Goal: Task Accomplishment & Management: Complete application form

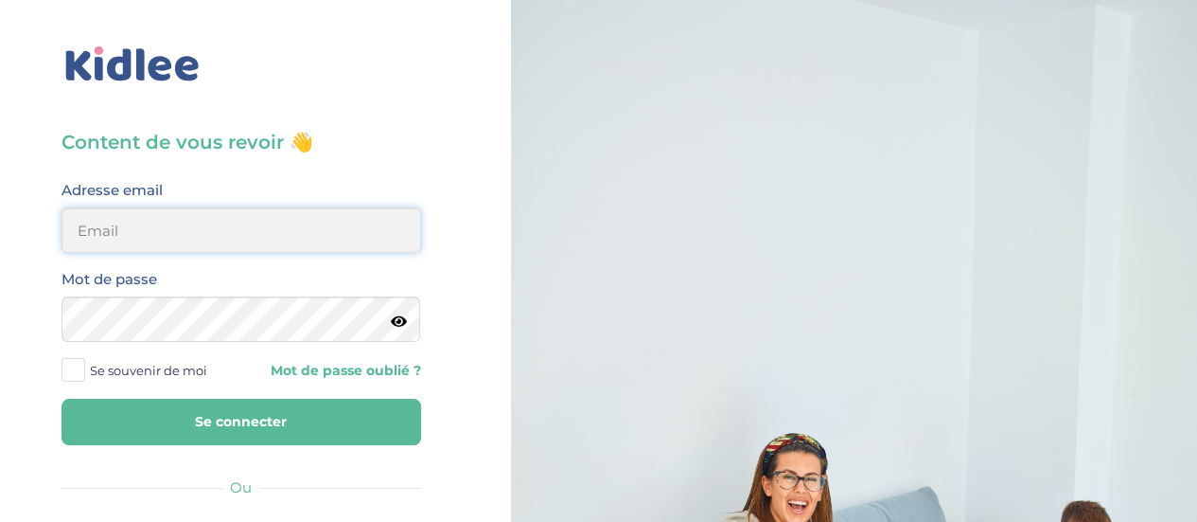
type input "thi.tighermine@gmail.com"
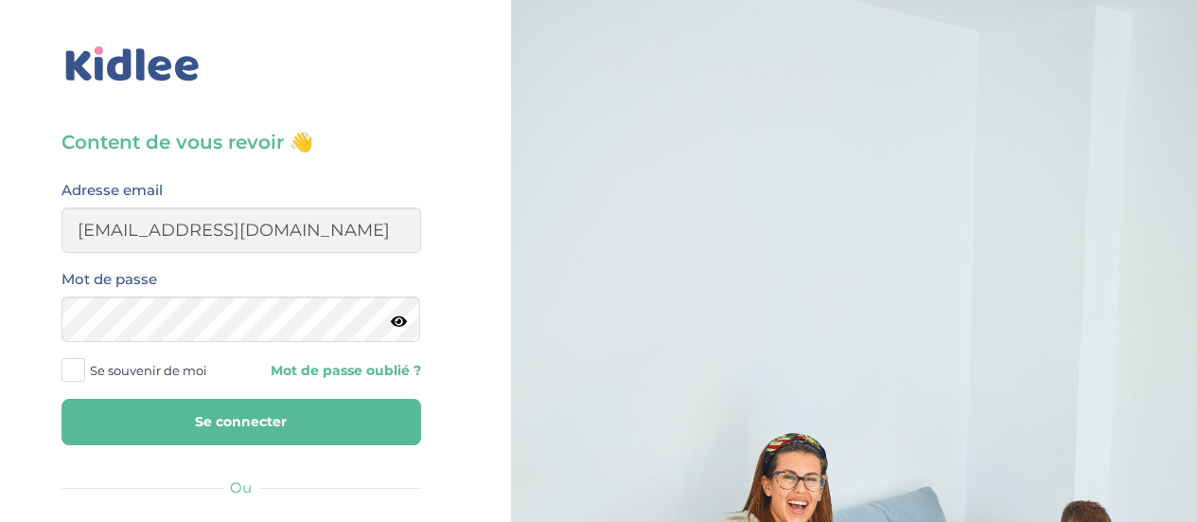
click at [275, 416] on button "Se connecter" at bounding box center [242, 422] width 360 height 46
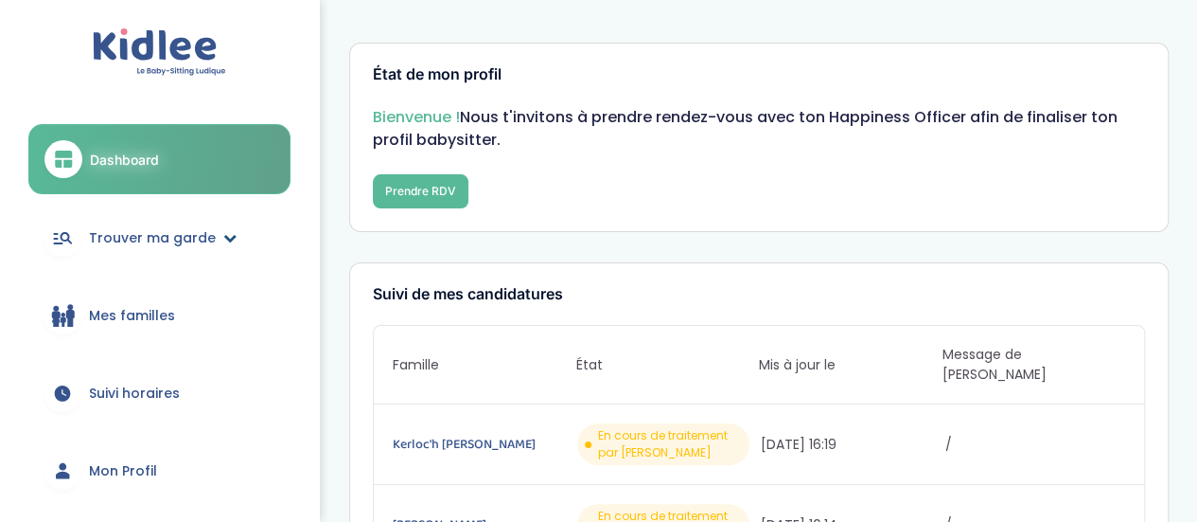
click at [223, 242] on icon at bounding box center [229, 237] width 13 height 13
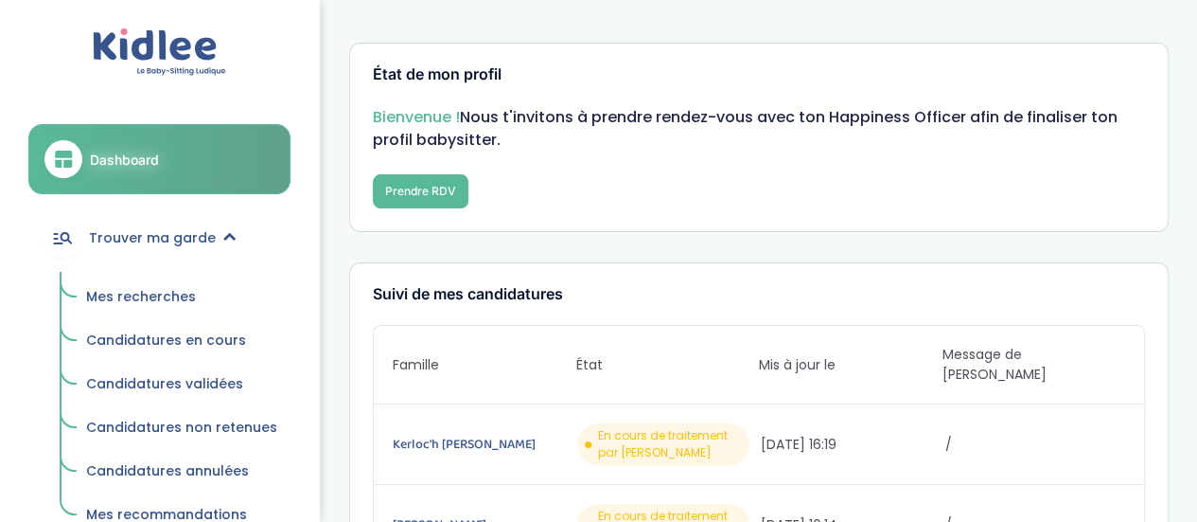
click at [157, 166] on span "Dashboard" at bounding box center [124, 160] width 69 height 20
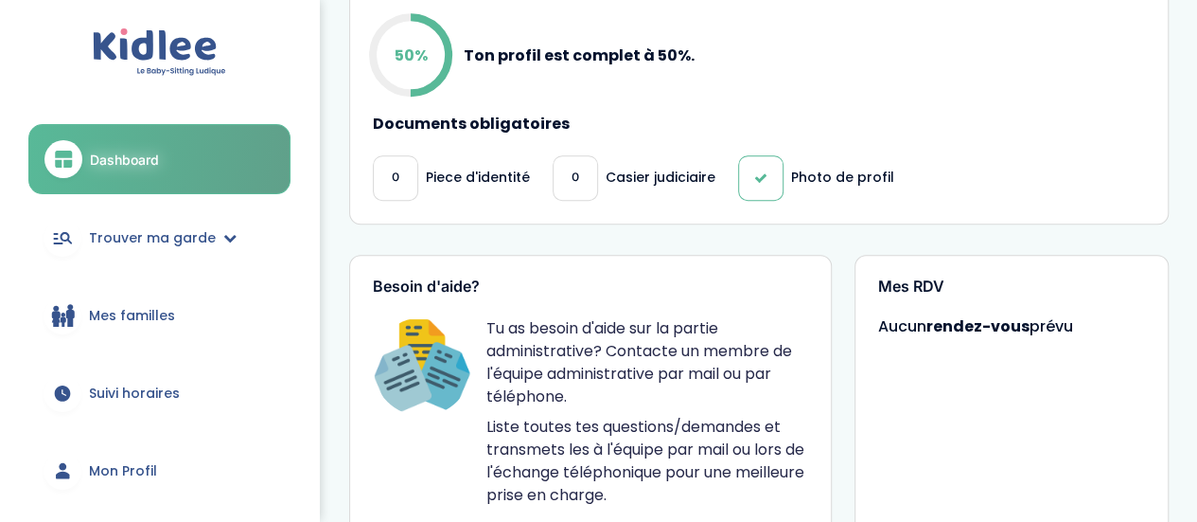
scroll to position [568, 0]
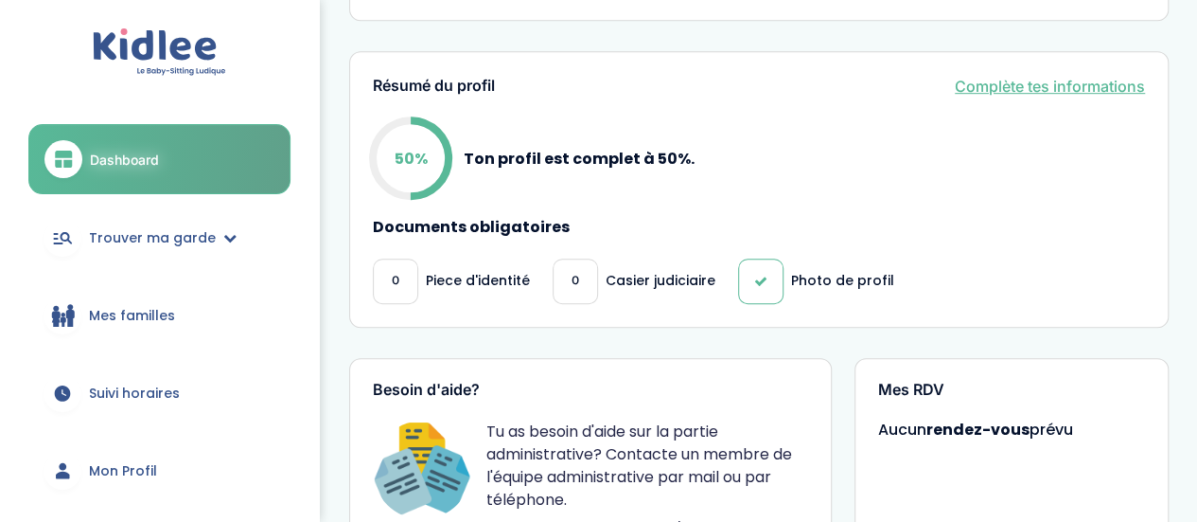
click at [1022, 75] on link "Complète tes informations" at bounding box center [1050, 86] width 190 height 23
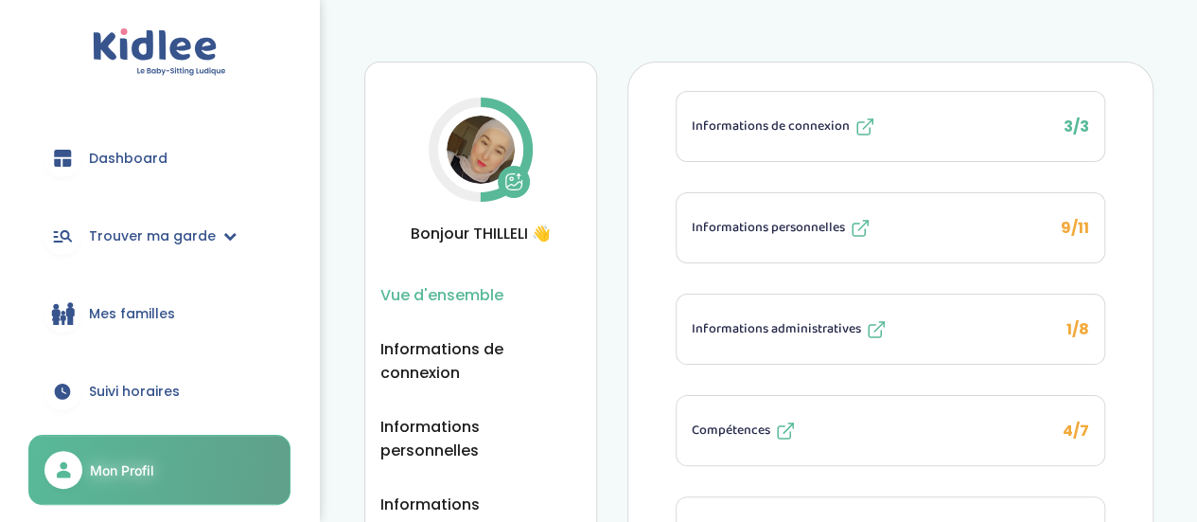
click at [845, 218] on span "Informations personnelles" at bounding box center [768, 228] width 153 height 20
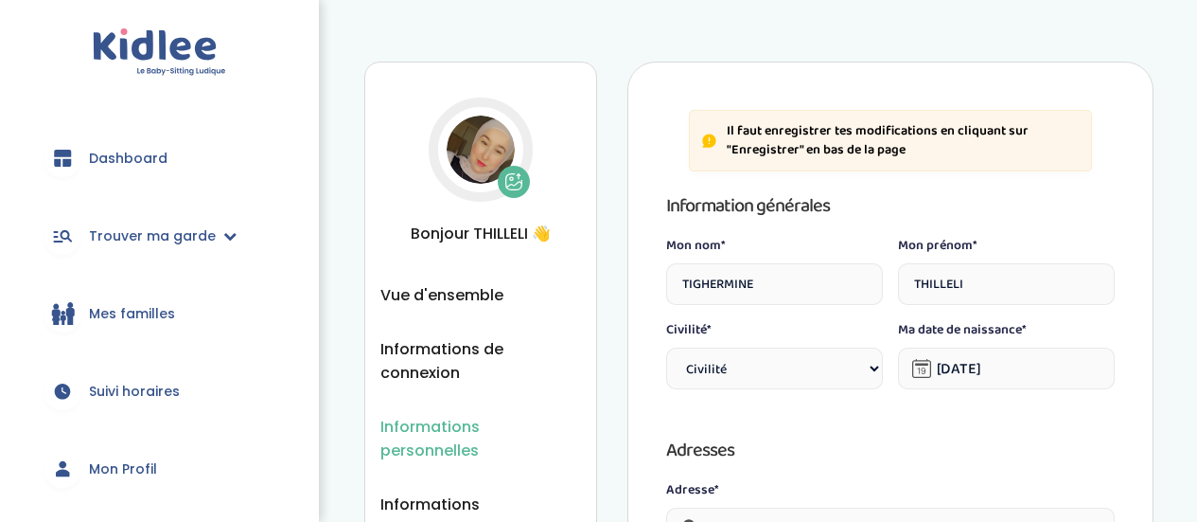
select select "6"
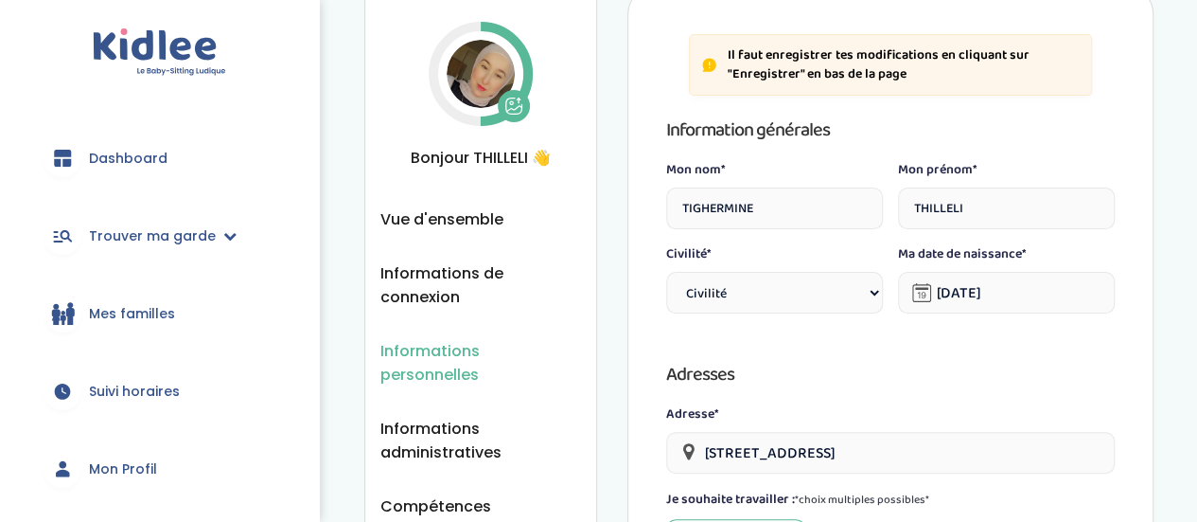
scroll to position [189, 0]
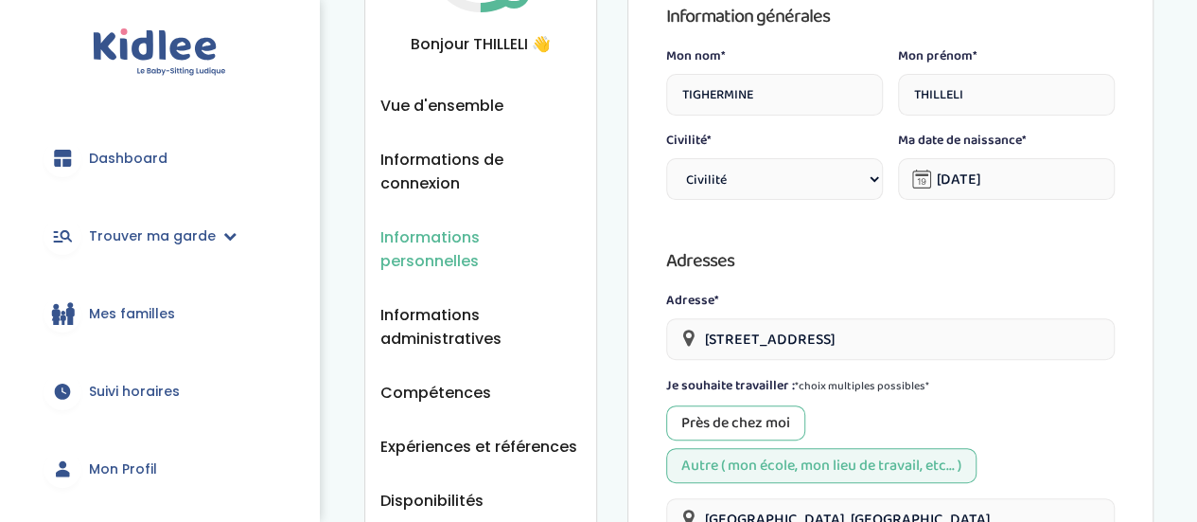
click at [847, 189] on select "Civilité Mr Mme" at bounding box center [774, 179] width 217 height 42
select select "1"
click at [666, 158] on select "Civilité Mr Mme" at bounding box center [774, 179] width 217 height 42
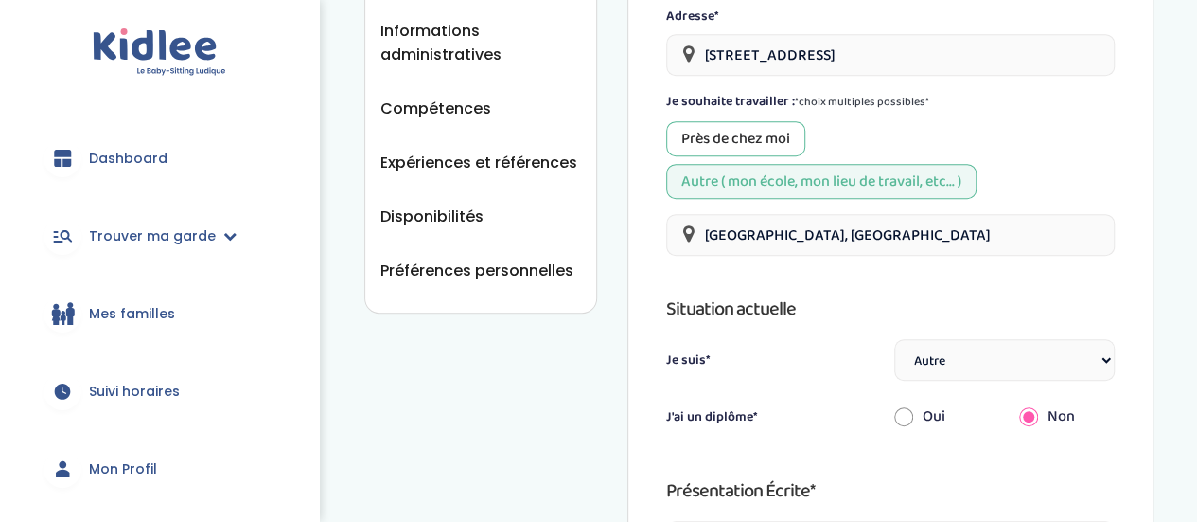
scroll to position [568, 0]
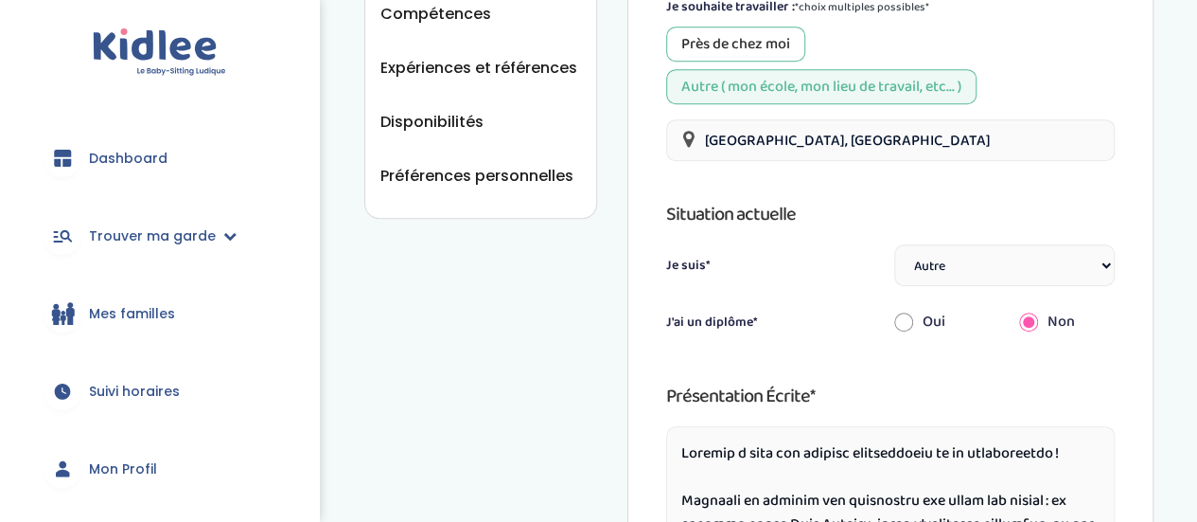
click at [1017, 277] on select "Étudiant(e) Salarié Professionnel(le) de la petite enfance Retraité(e) En reche…" at bounding box center [1005, 265] width 221 height 42
click at [895, 244] on select "Étudiant(e) Salarié Professionnel(le) de la petite enfance Retraité(e) En reche…" at bounding box center [1005, 265] width 221 height 42
click at [890, 319] on div "Oui" at bounding box center [942, 322] width 124 height 42
click at [905, 322] on input "radio" at bounding box center [904, 322] width 19 height 42
radio input "true"
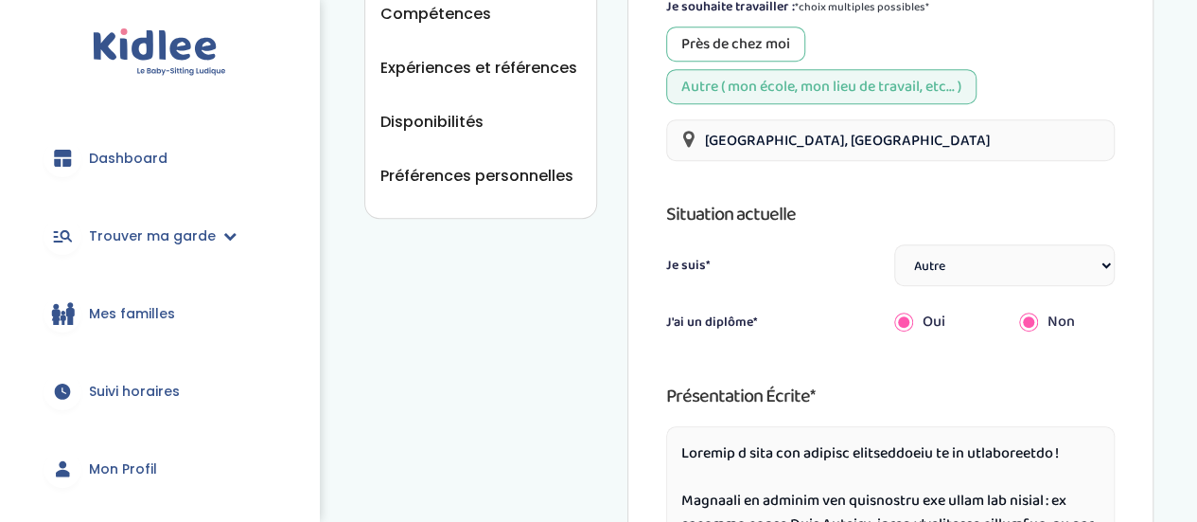
radio input "false"
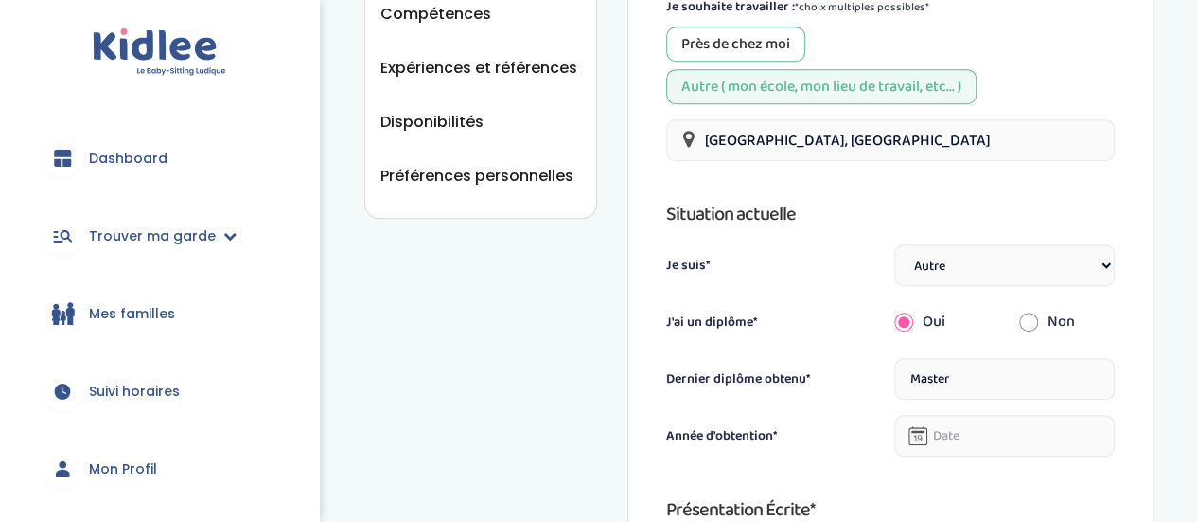
scroll to position [663, 0]
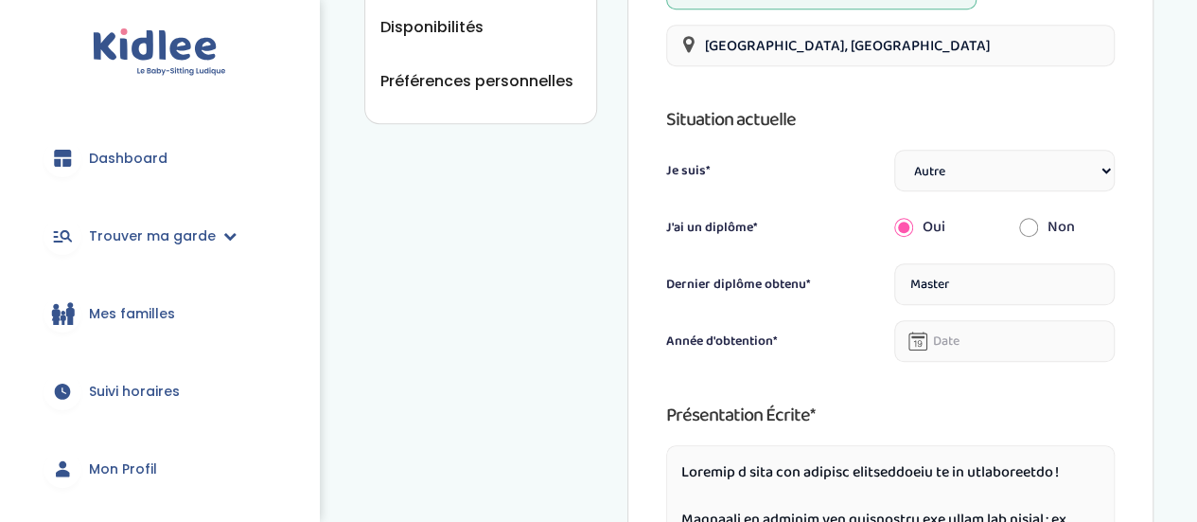
click at [966, 344] on input "text" at bounding box center [1005, 341] width 221 height 42
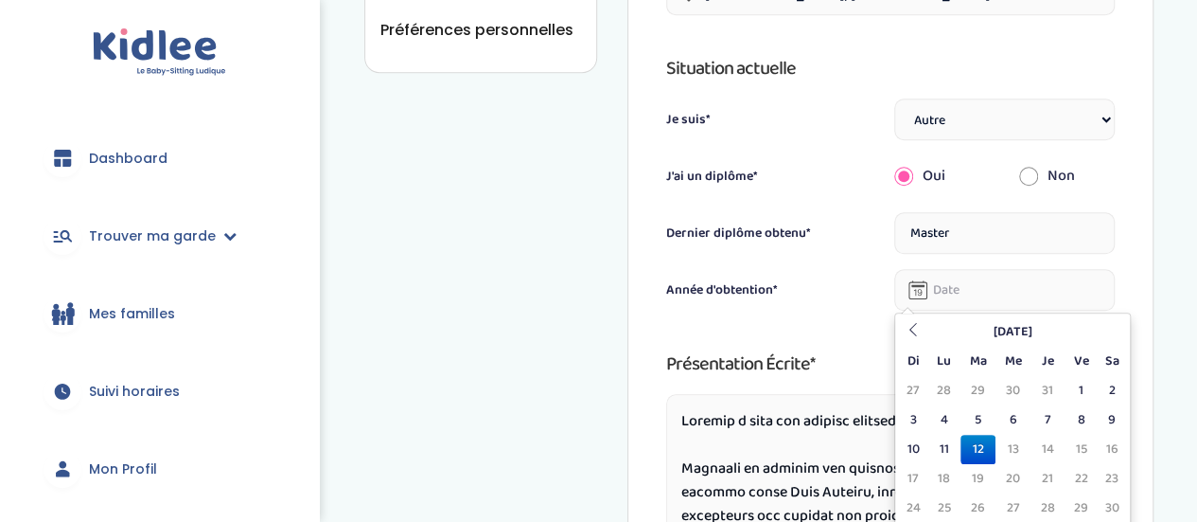
scroll to position [757, 0]
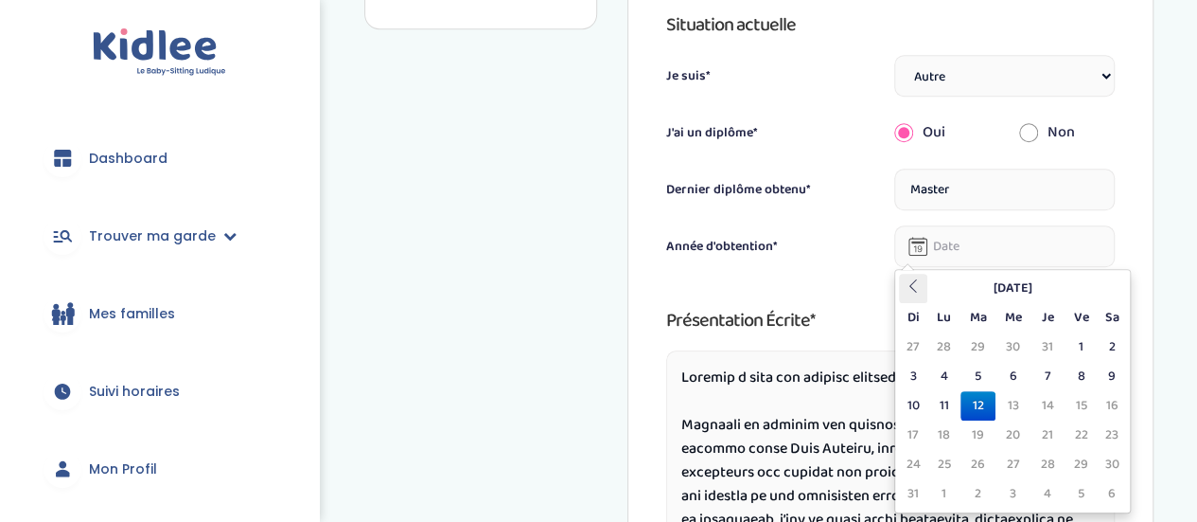
click at [917, 286] on icon at bounding box center [913, 285] width 13 height 13
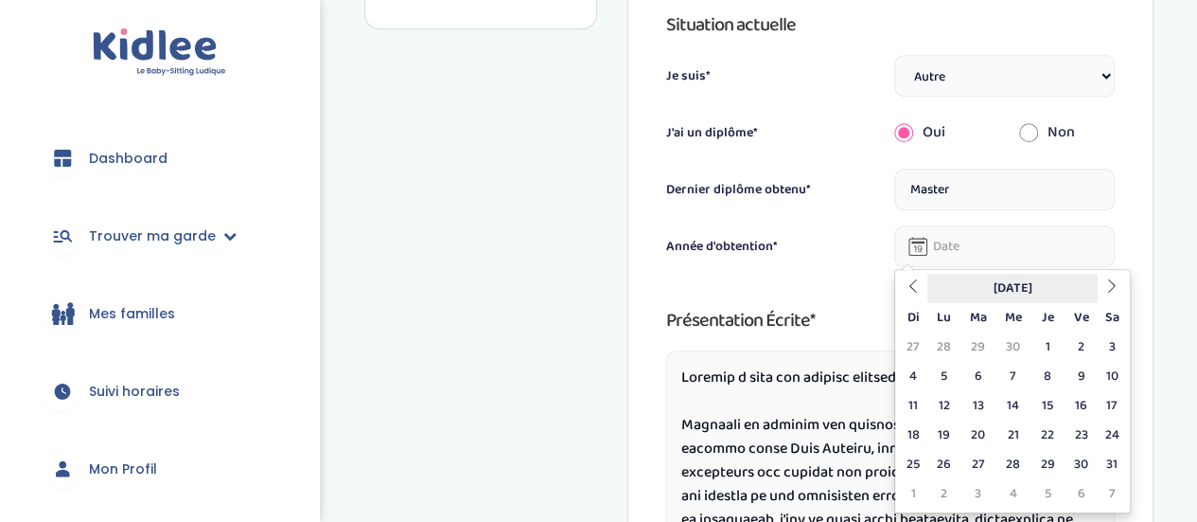
click at [1026, 285] on th "Mai 2025" at bounding box center [1013, 288] width 170 height 29
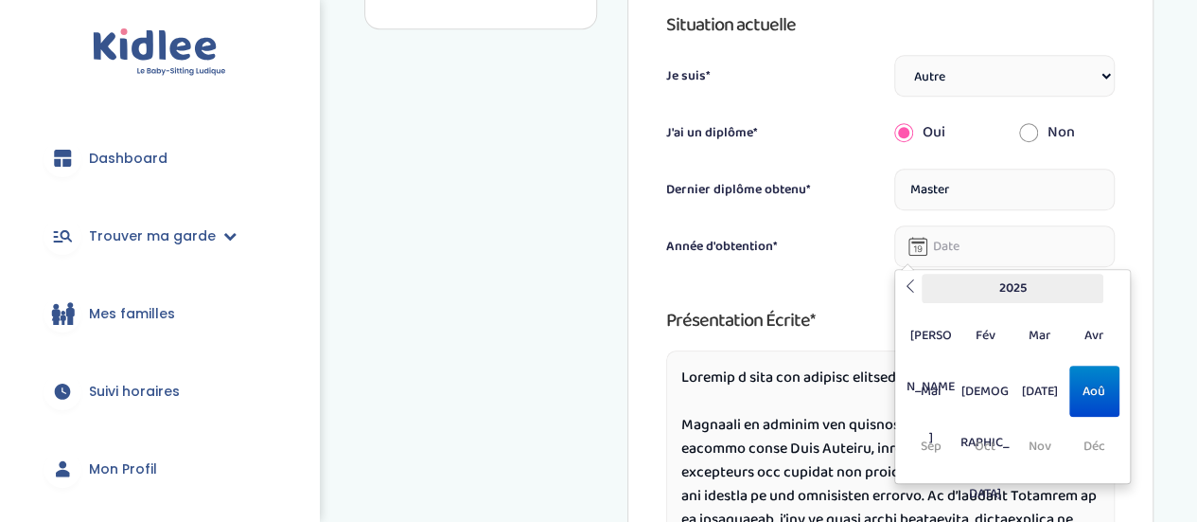
click at [1019, 288] on th "2025" at bounding box center [1013, 288] width 182 height 29
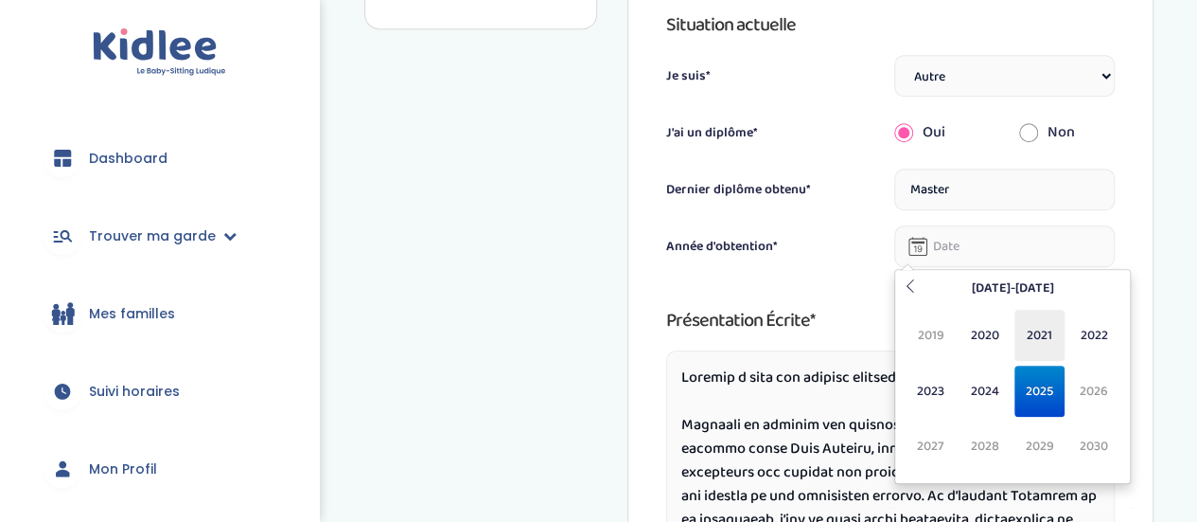
click at [1051, 333] on span "2021" at bounding box center [1040, 335] width 50 height 51
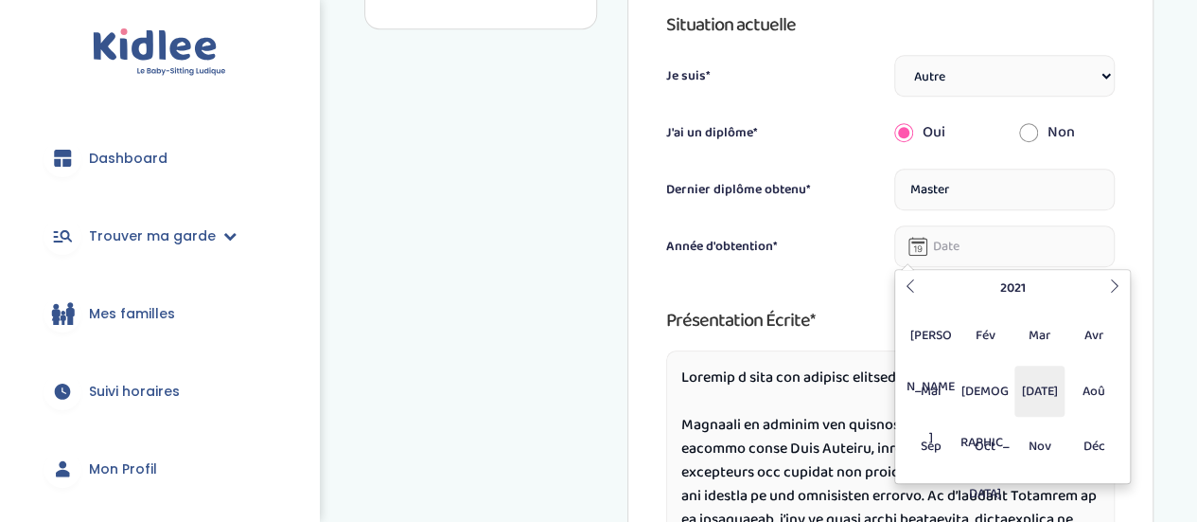
click at [1030, 393] on span "[DATE]" at bounding box center [1040, 390] width 50 height 51
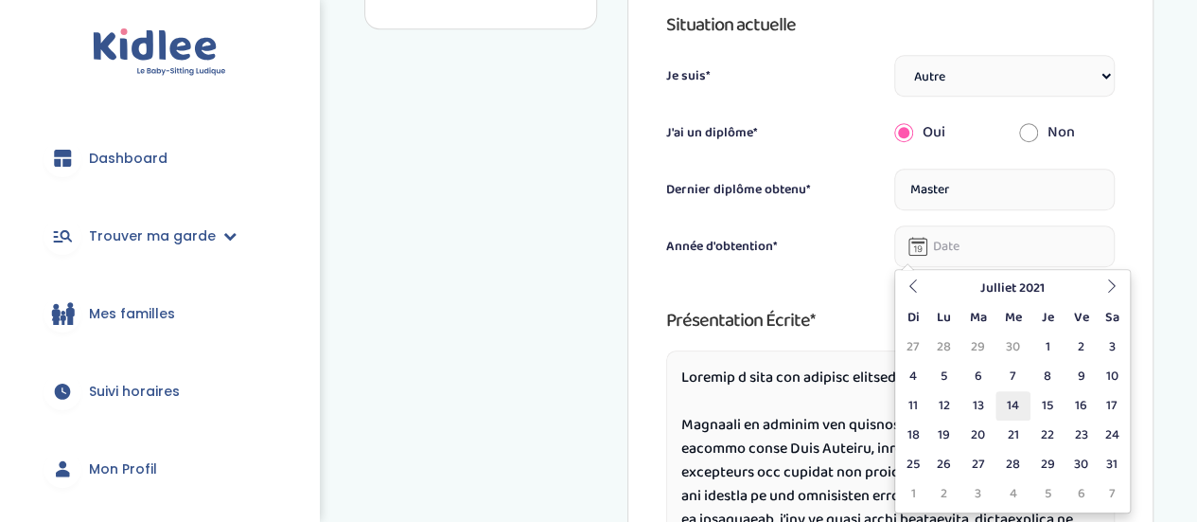
click at [1011, 411] on td "14" at bounding box center [1013, 405] width 35 height 29
type input "14-07-2021"
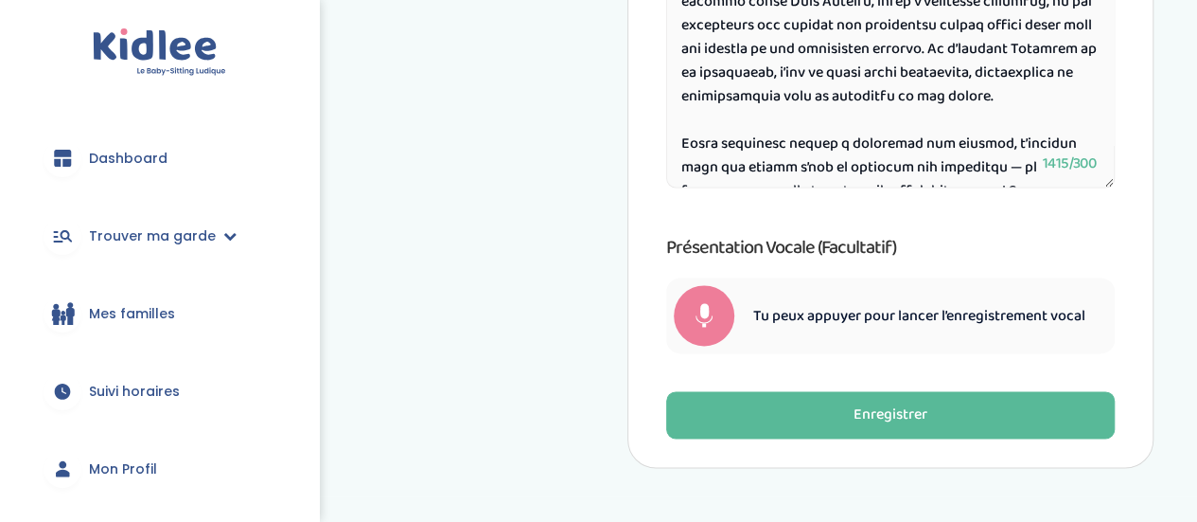
scroll to position [1272, 0]
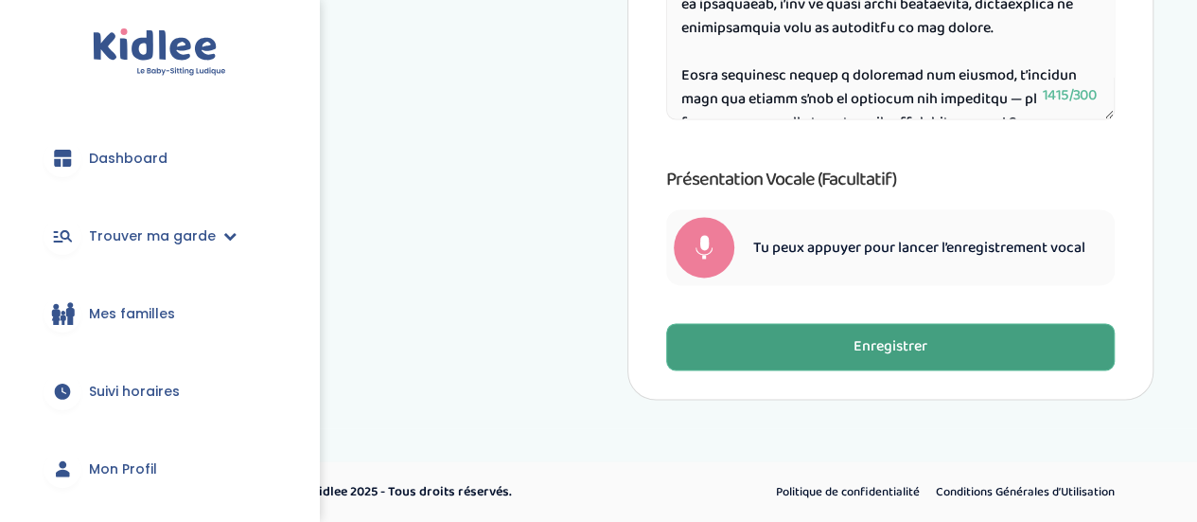
drag, startPoint x: 973, startPoint y: 357, endPoint x: 983, endPoint y: 353, distance: 10.2
click at [973, 356] on button "Enregistrer" at bounding box center [890, 346] width 449 height 47
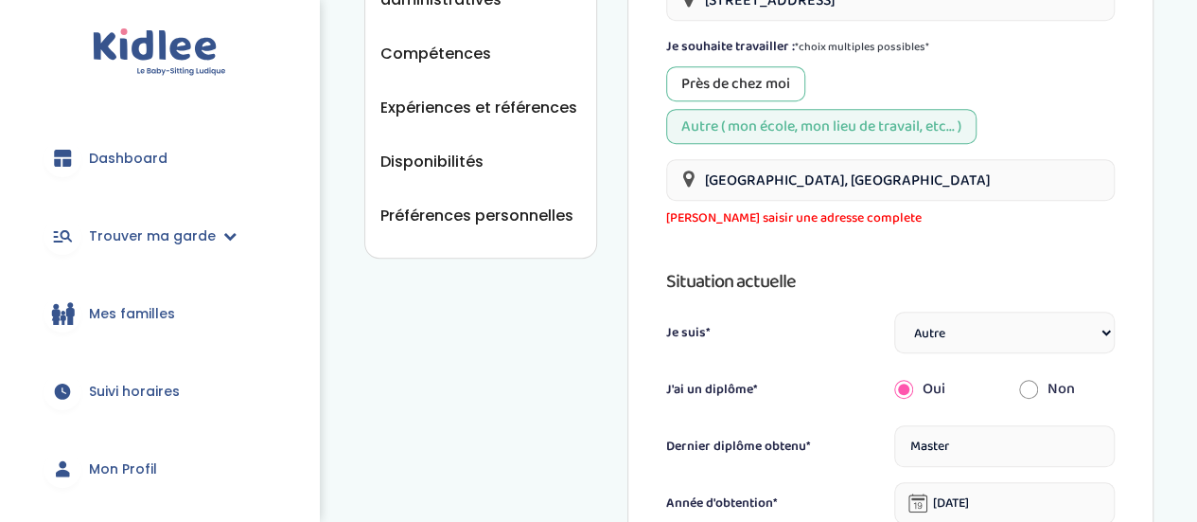
scroll to position [535, 0]
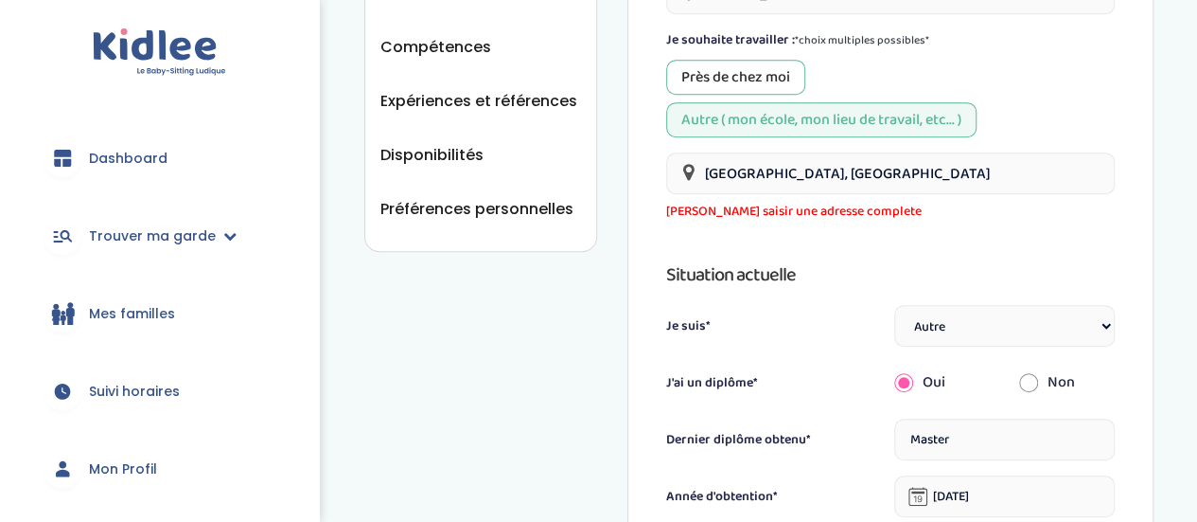
click at [743, 75] on div "Près de chez moi" at bounding box center [735, 77] width 139 height 35
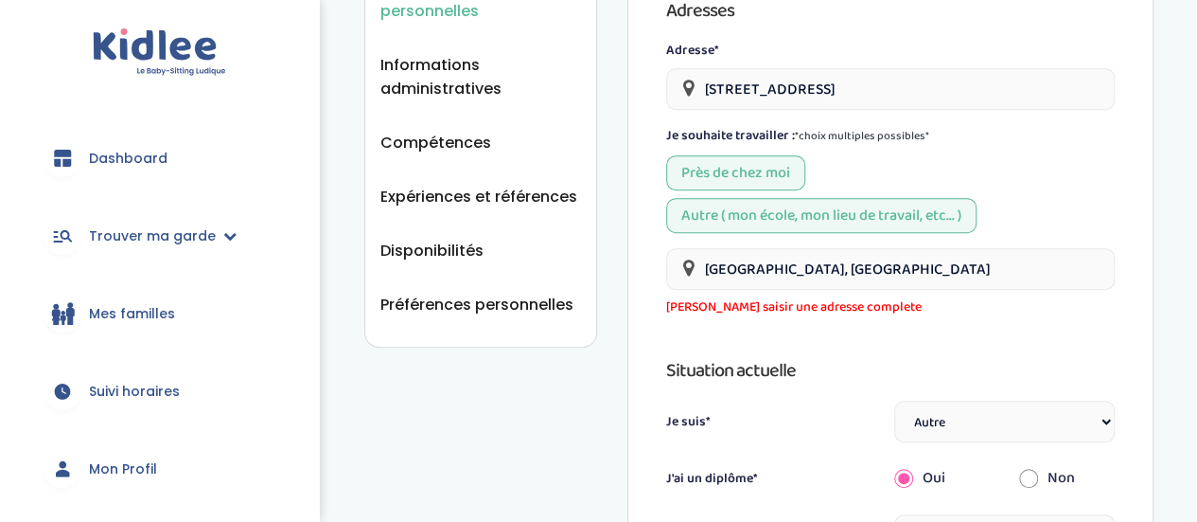
scroll to position [440, 0]
click at [897, 270] on input "Neuilly-sur-Seine, France" at bounding box center [890, 268] width 449 height 42
click at [751, 260] on input "Neuilly-sur-Seine, France" at bounding box center [890, 268] width 449 height 42
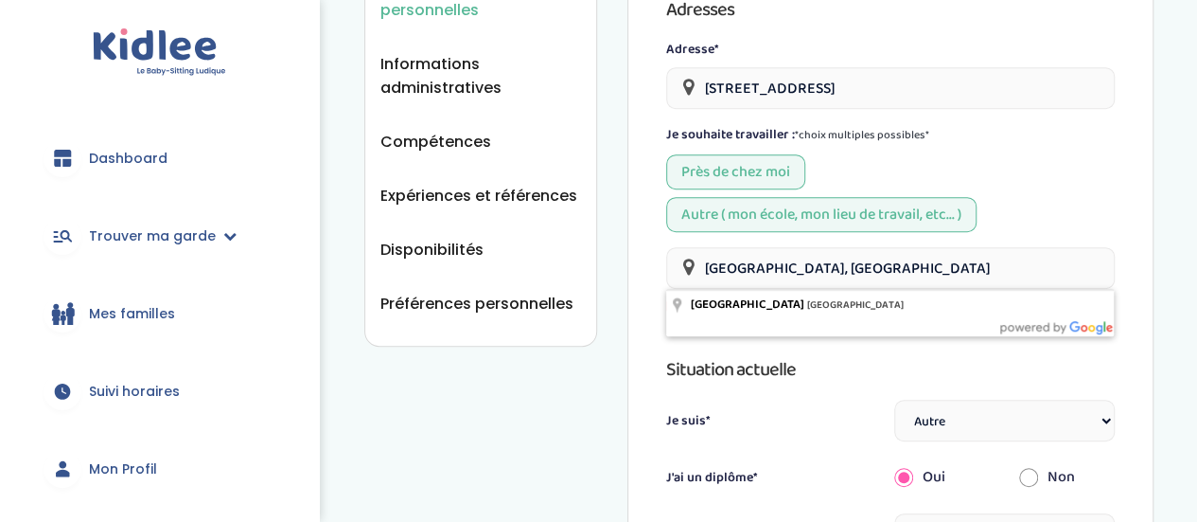
click at [908, 258] on input "Neuilly-sur-Seine, France" at bounding box center [890, 268] width 449 height 42
drag, startPoint x: 906, startPoint y: 273, endPoint x: 659, endPoint y: 272, distance: 247.1
click at [659, 272] on div "Il faut enregistrer tes modifications en cliquant sur "Enregistrer" en bas de l…" at bounding box center [891, 440] width 526 height 1638
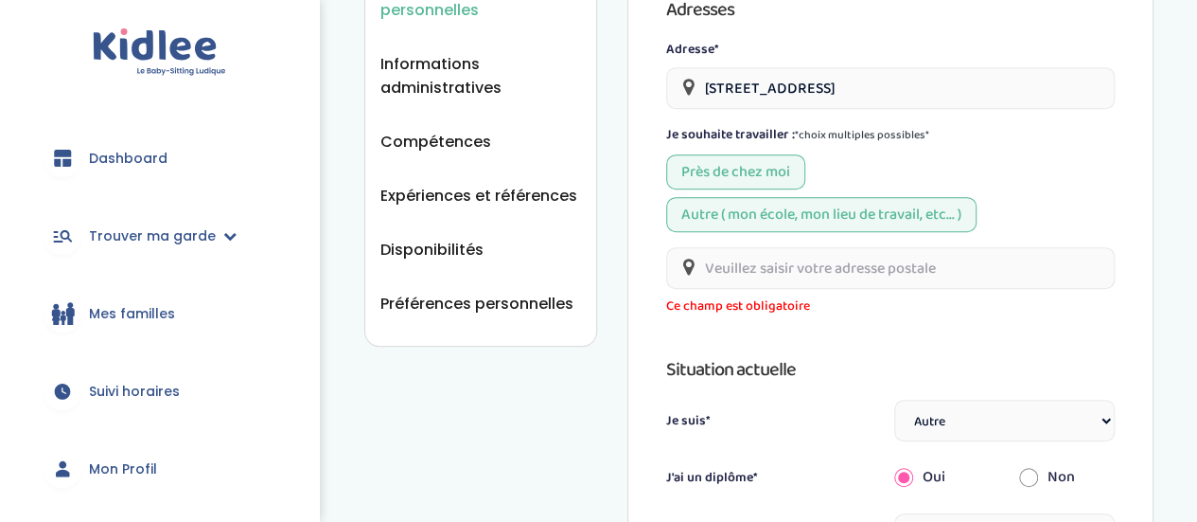
click at [1026, 200] on div "Près de chez moi Autre ( mon école, mon lieu de travail, etc... )" at bounding box center [890, 193] width 449 height 78
click at [877, 268] on input "text" at bounding box center [890, 268] width 449 height 42
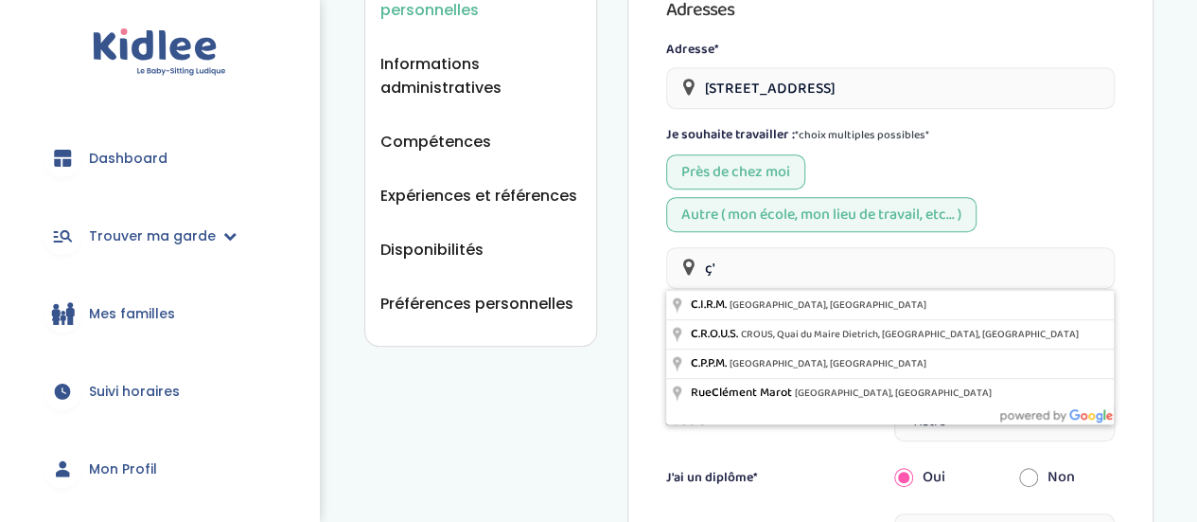
type input "ç"
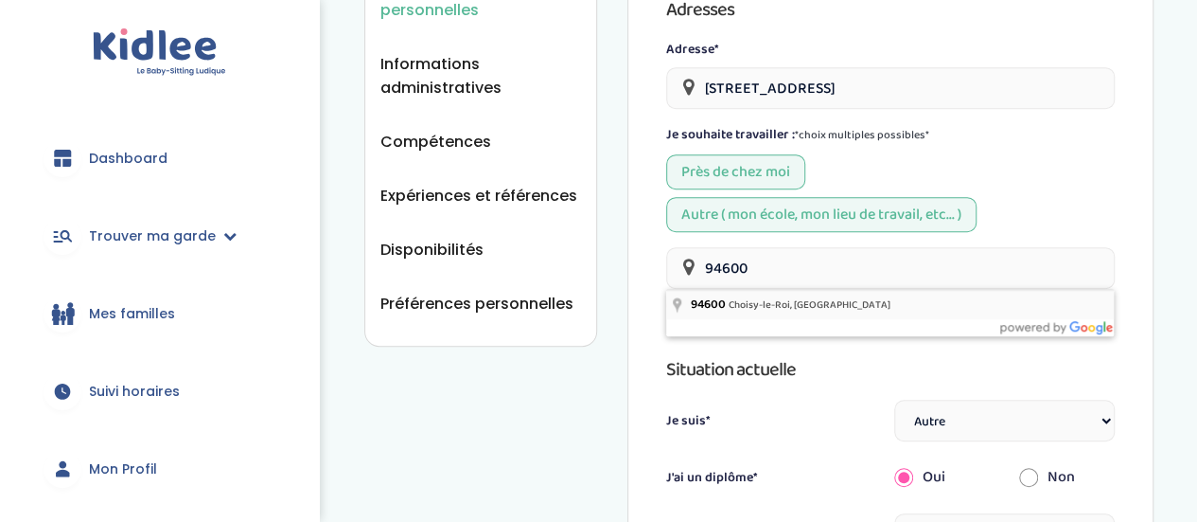
type input "94600 Choisy-le-Roi, France"
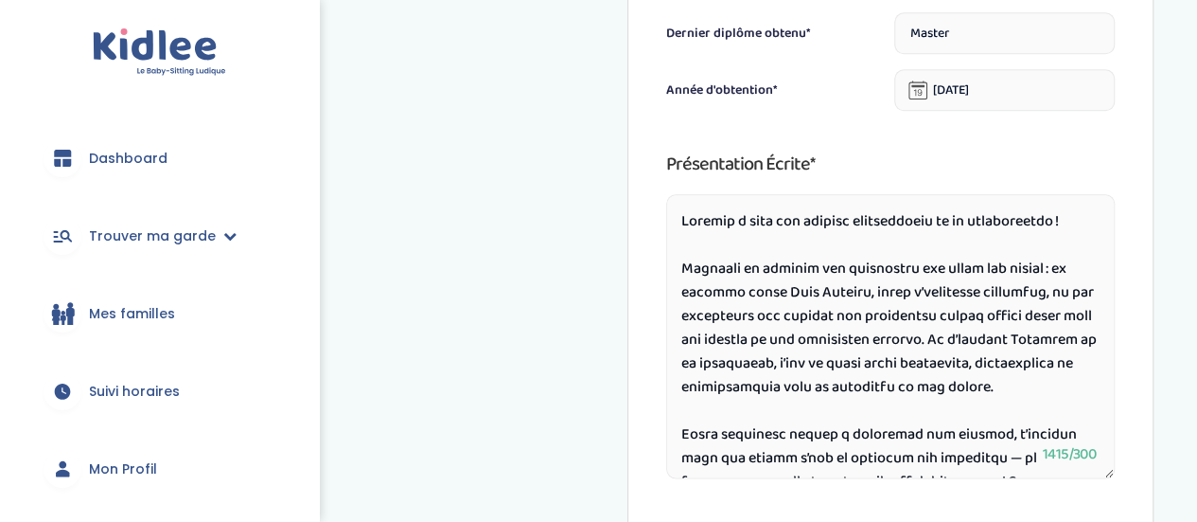
scroll to position [1272, 0]
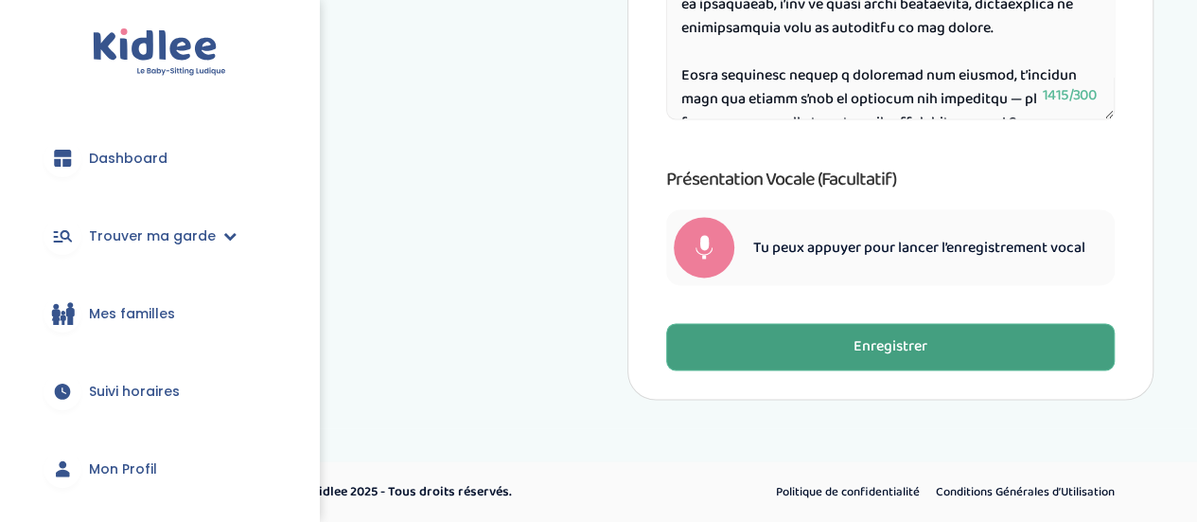
click at [965, 335] on button "Enregistrer" at bounding box center [890, 346] width 449 height 47
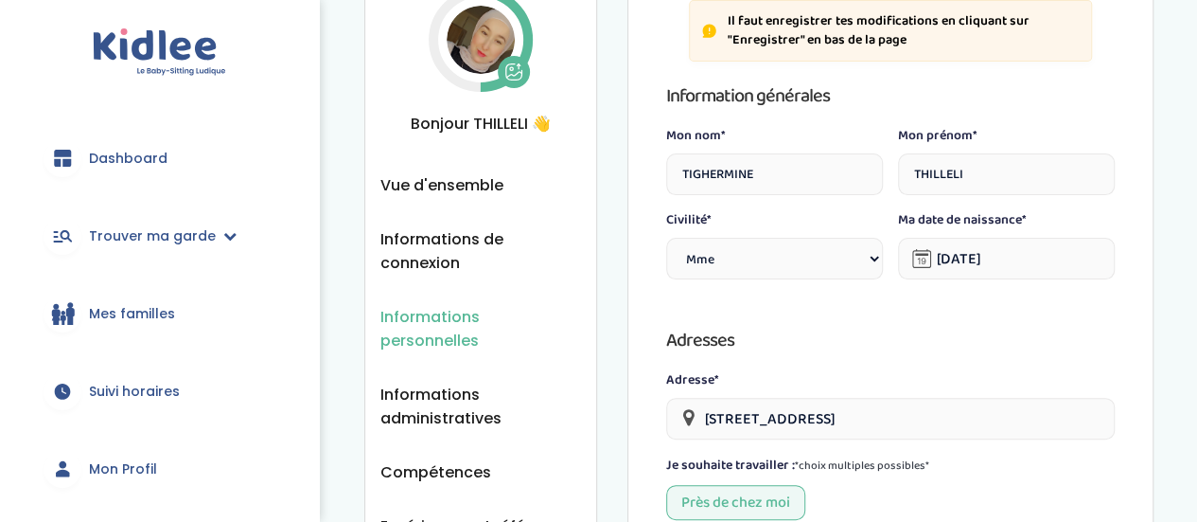
scroll to position [284, 0]
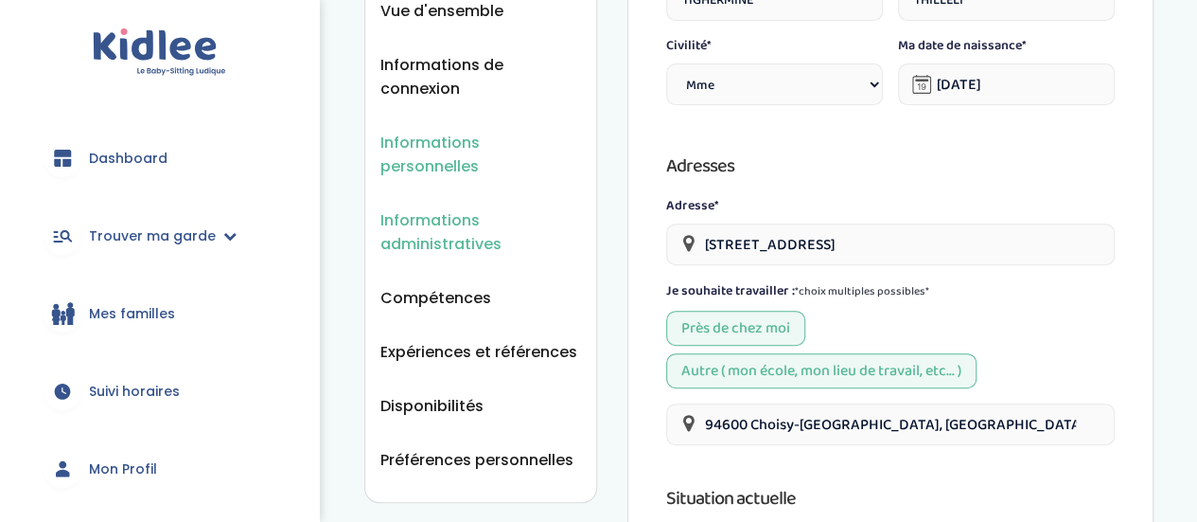
click at [450, 208] on span "Informations administratives" at bounding box center [481, 231] width 201 height 47
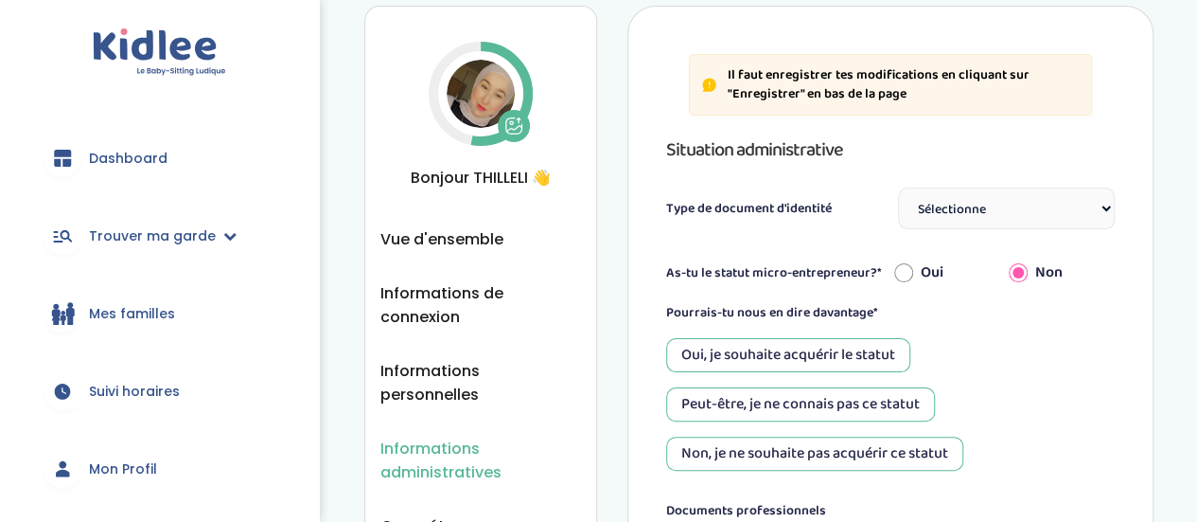
scroll to position [95, 0]
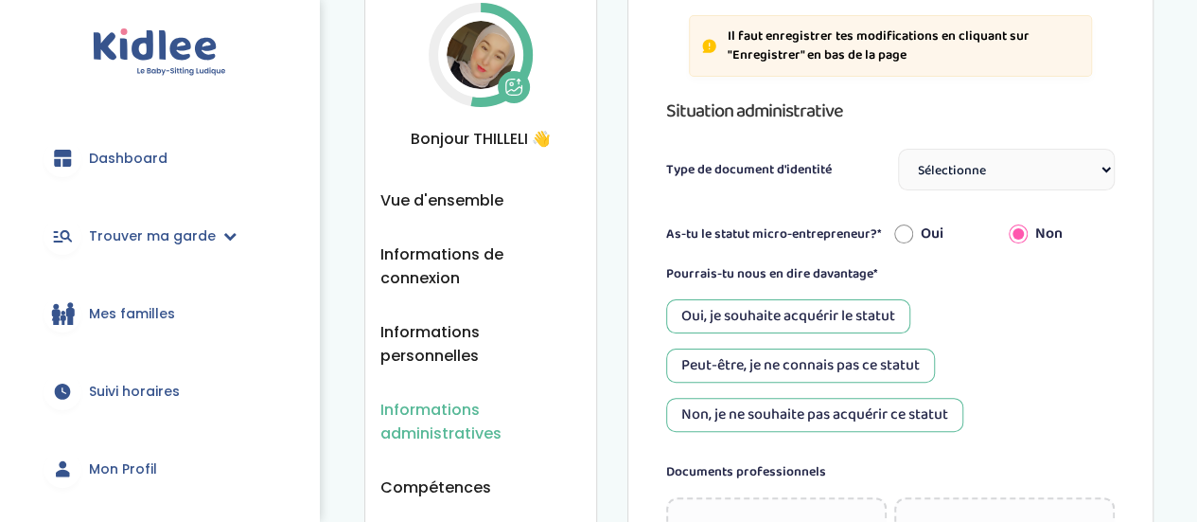
click at [1078, 170] on select "Sélectionne Carte d'identité française ou Passeport français daté de moins de 5…" at bounding box center [1006, 170] width 217 height 42
select select "Titre de séjour"
click at [898, 149] on select "Sélectionne Carte d'identité française ou Passeport français daté de moins de 5…" at bounding box center [1006, 170] width 217 height 42
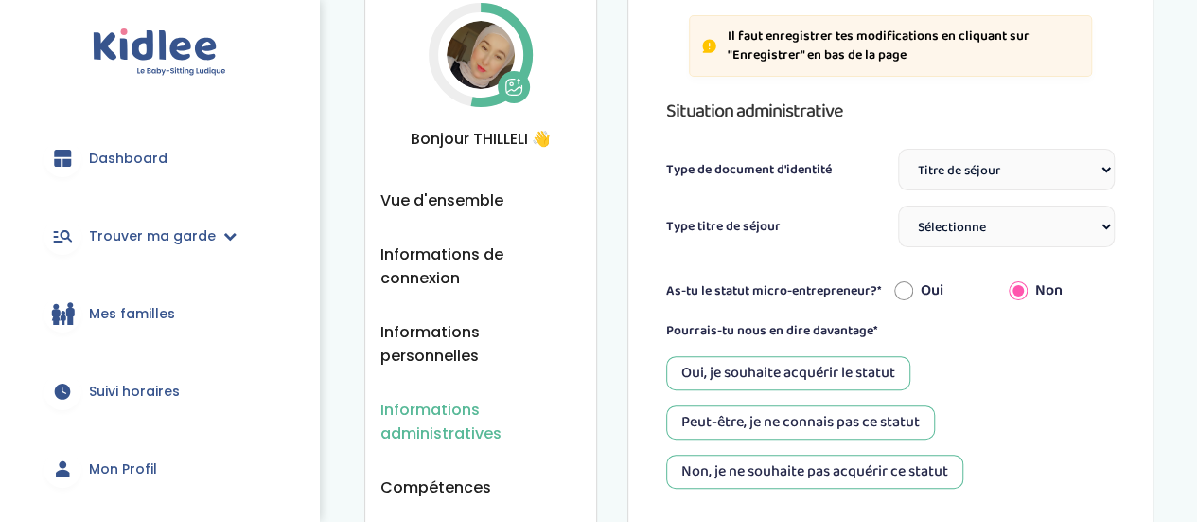
click at [1004, 224] on select "Sélectionne TS Temporaire/ pluriannuel "Vie privée et familiale" TS Temporaire …" at bounding box center [1006, 226] width 217 height 42
select select "TS Temporaire / pluriannuel "Entrepreneur / Profession libérale""
click at [898, 205] on select "Sélectionne TS Temporaire/ pluriannuel "Vie privée et familiale" TS Temporaire …" at bounding box center [1006, 226] width 217 height 42
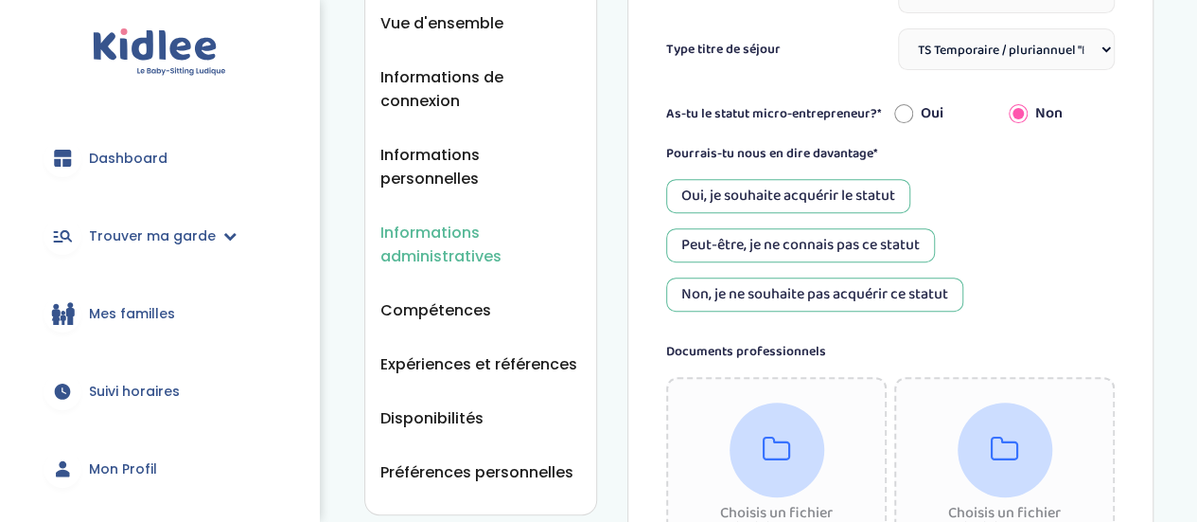
scroll to position [284, 0]
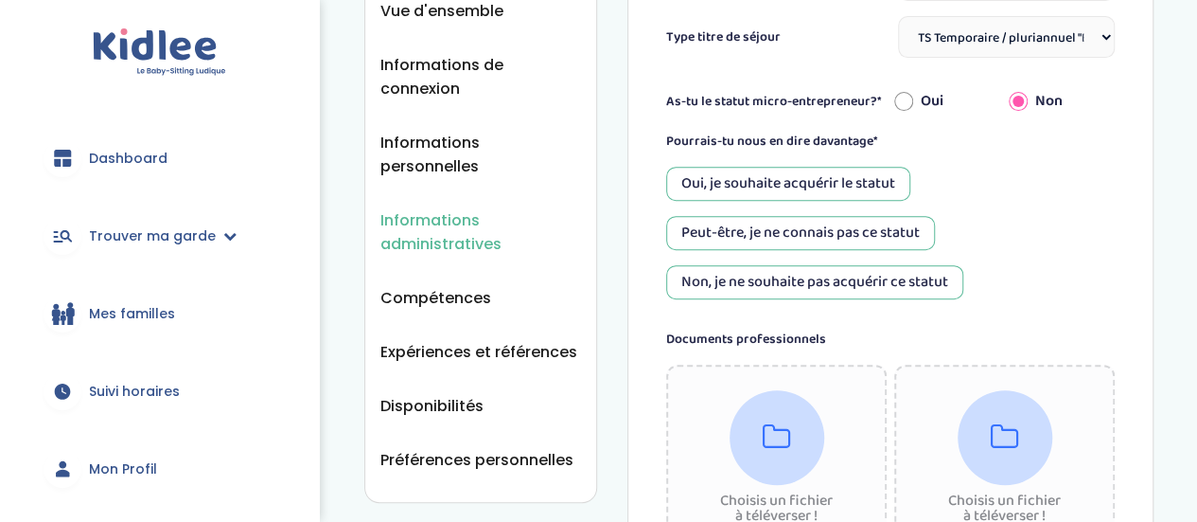
click at [905, 100] on input "Oui" at bounding box center [904, 101] width 19 height 42
radio input "true"
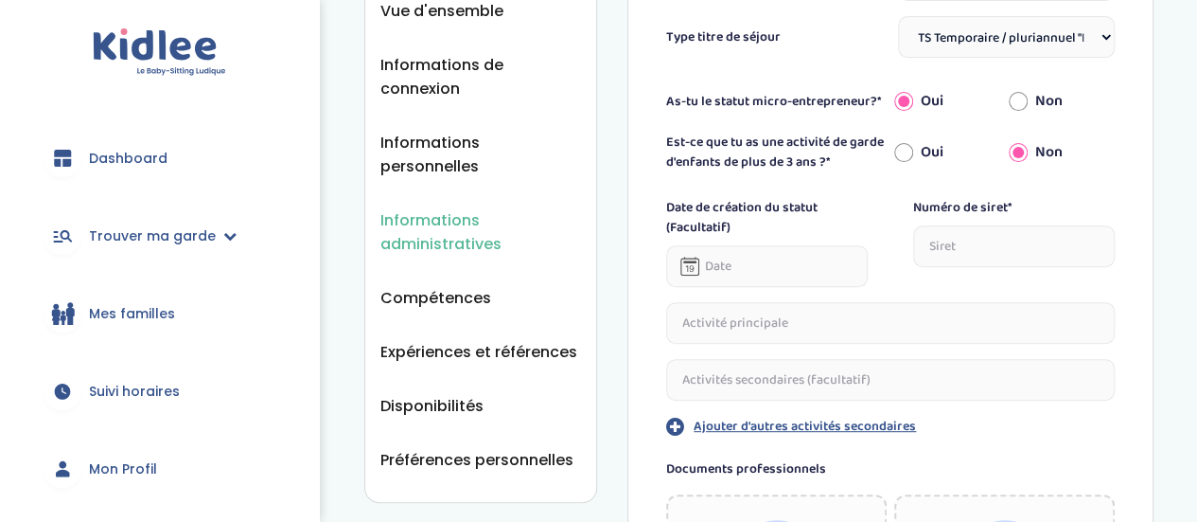
click at [812, 260] on input "text" at bounding box center [767, 266] width 202 height 42
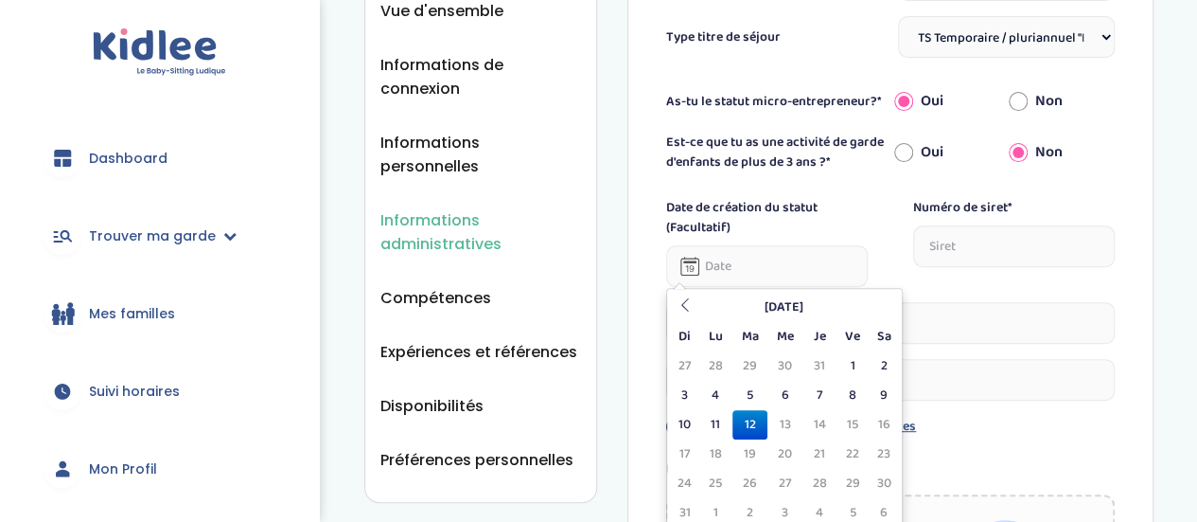
click at [952, 252] on input "text" at bounding box center [1014, 246] width 202 height 42
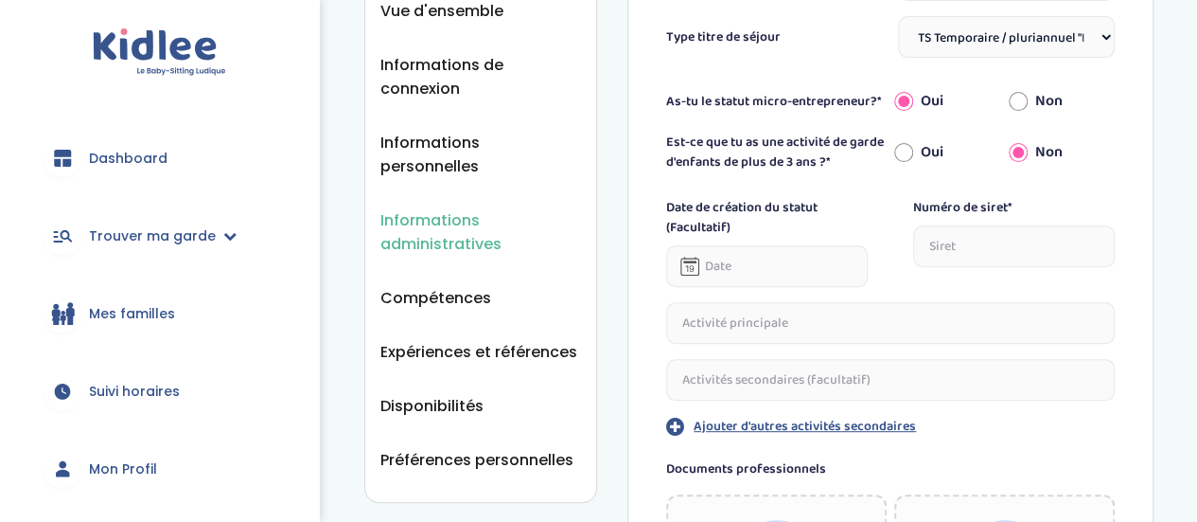
paste input "93465374200023"
type input "93465374200023"
click at [824, 326] on input "text" at bounding box center [890, 323] width 449 height 42
